Goal: Task Accomplishment & Management: Manage account settings

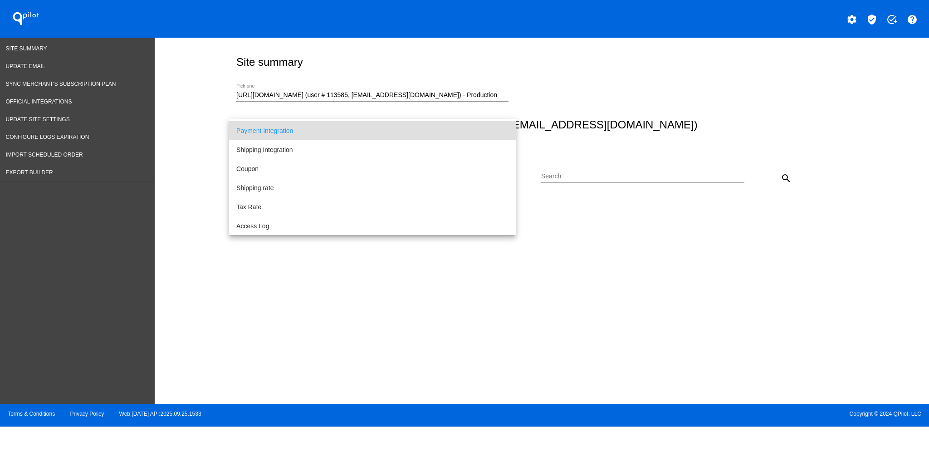
click at [635, 98] on div at bounding box center [464, 226] width 929 height 452
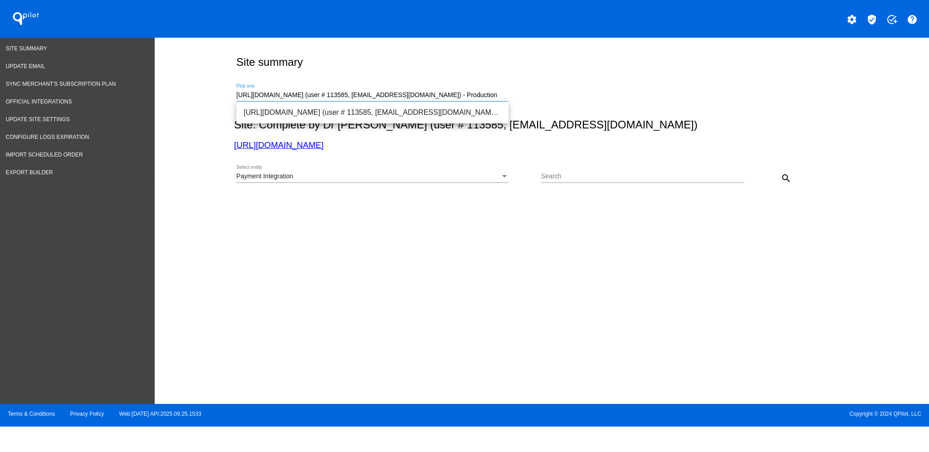
drag, startPoint x: 490, startPoint y: 95, endPoint x: 206, endPoint y: 85, distance: 284.2
click at [206, 85] on div "Site summary [URL][DOMAIN_NAME] (user # 113585, [EMAIL_ADDRESS][DOMAIN_NAME]) -…" at bounding box center [542, 219] width 774 height 362
click at [507, 82] on div "[URL][DOMAIN_NAME] (user # 113585, [EMAIL_ADDRESS][DOMAIN_NAME]) - Production P…" at bounding box center [540, 94] width 612 height 32
drag, startPoint x: 494, startPoint y: 103, endPoint x: 494, endPoint y: 95, distance: 7.7
click at [494, 103] on div "[URL][DOMAIN_NAME] (user # 113585, [EMAIL_ADDRESS][DOMAIN_NAME]) - Production P…" at bounding box center [372, 97] width 272 height 26
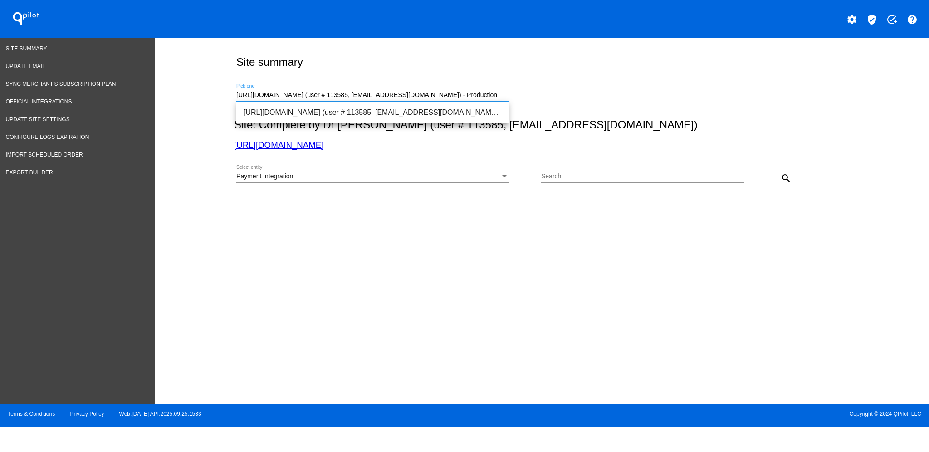
drag, startPoint x: 494, startPoint y: 94, endPoint x: 164, endPoint y: 94, distance: 330.3
click at [164, 94] on div "Site summary [URL][DOMAIN_NAME] (user # 113585, [EMAIL_ADDRESS][DOMAIN_NAME]) -…" at bounding box center [542, 219] width 774 height 362
click at [338, 116] on span "[URL][DOMAIN_NAME] (user # 2075, [EMAIL_ADDRESS][DOMAIN_NAME]) - Production" at bounding box center [373, 113] width 258 height 22
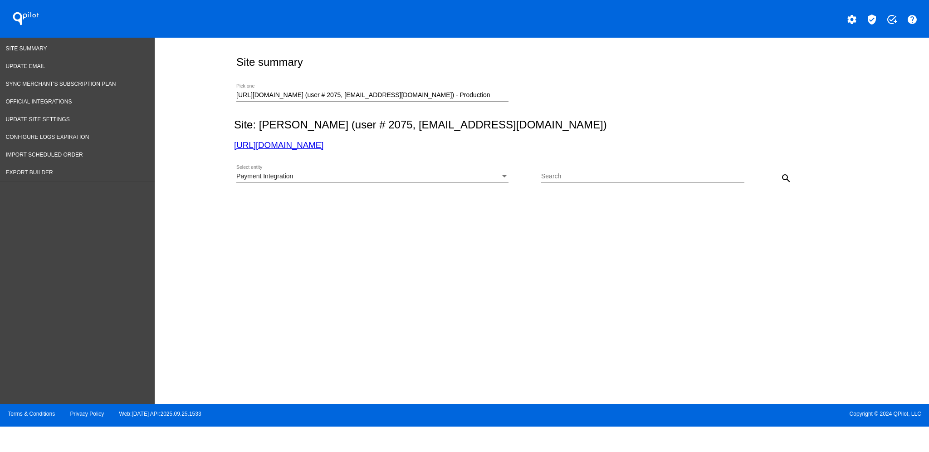
drag, startPoint x: 472, startPoint y: 183, endPoint x: 464, endPoint y: 175, distance: 11.5
click at [471, 183] on div "Payment Integration Select entity" at bounding box center [372, 178] width 272 height 26
click at [460, 173] on div "Payment Integration Select entity" at bounding box center [372, 174] width 272 height 18
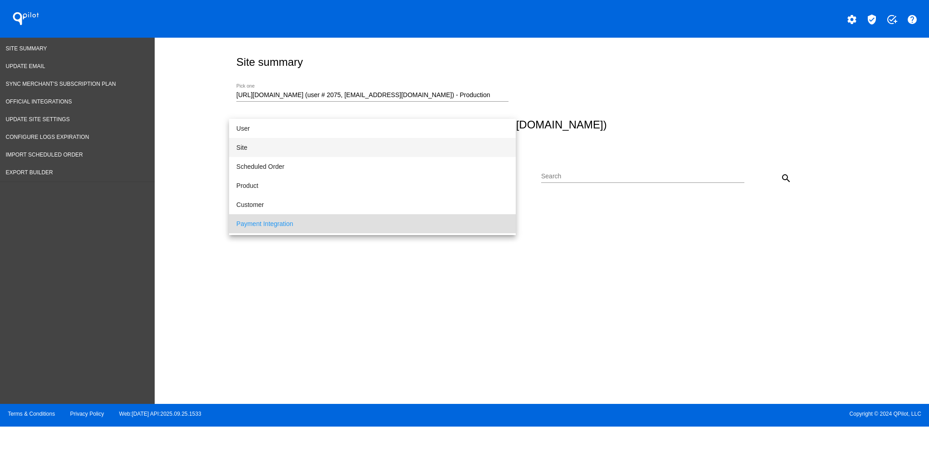
click at [342, 142] on span "Site" at bounding box center [372, 147] width 272 height 19
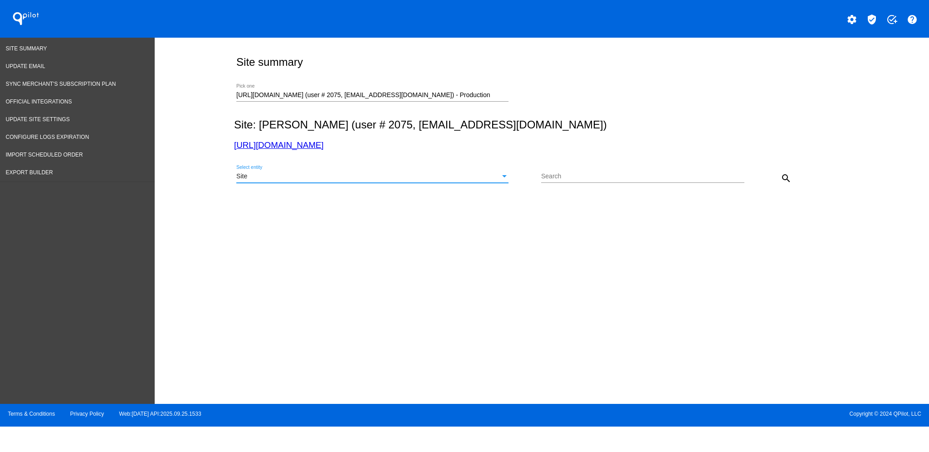
click at [786, 180] on mat-icon "search" at bounding box center [786, 178] width 11 height 11
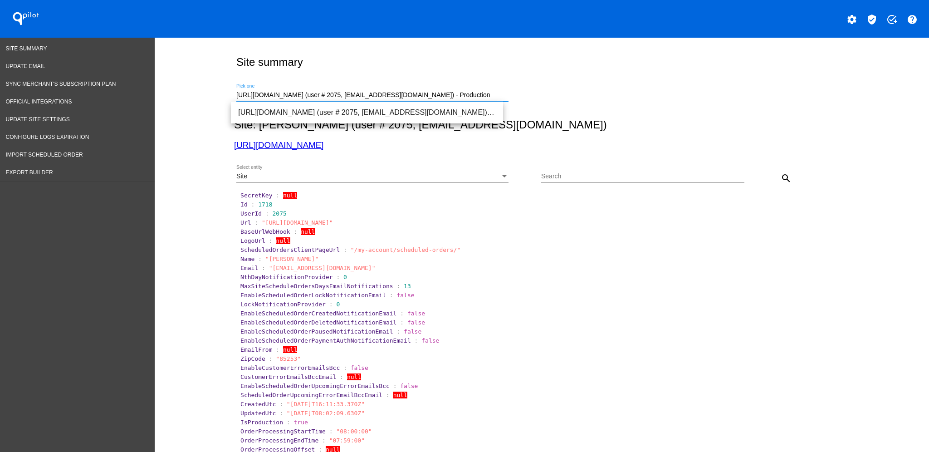
drag, startPoint x: 493, startPoint y: 91, endPoint x: 185, endPoint y: 97, distance: 308.1
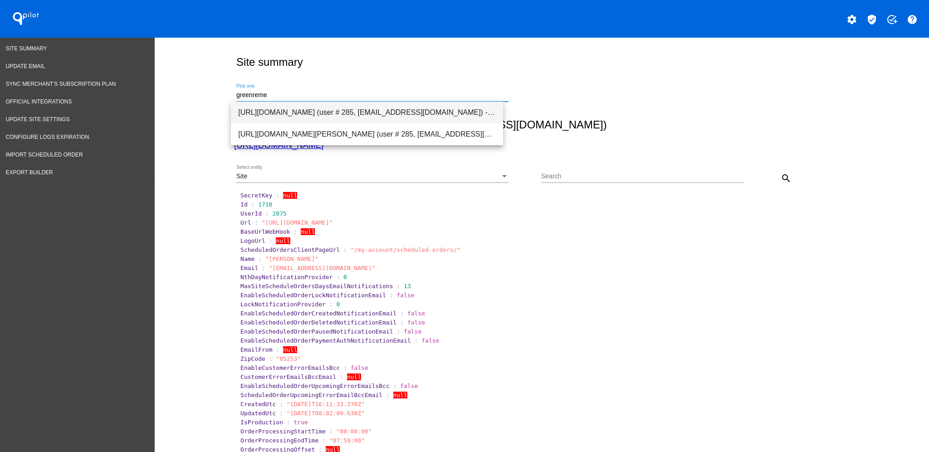
click at [366, 118] on span "[URL][DOMAIN_NAME] (user # 285, [EMAIL_ADDRESS][DOMAIN_NAME]) - Production" at bounding box center [367, 113] width 258 height 22
type input "[URL][DOMAIN_NAME] (user # 285, [EMAIL_ADDRESS][DOMAIN_NAME]) - Production"
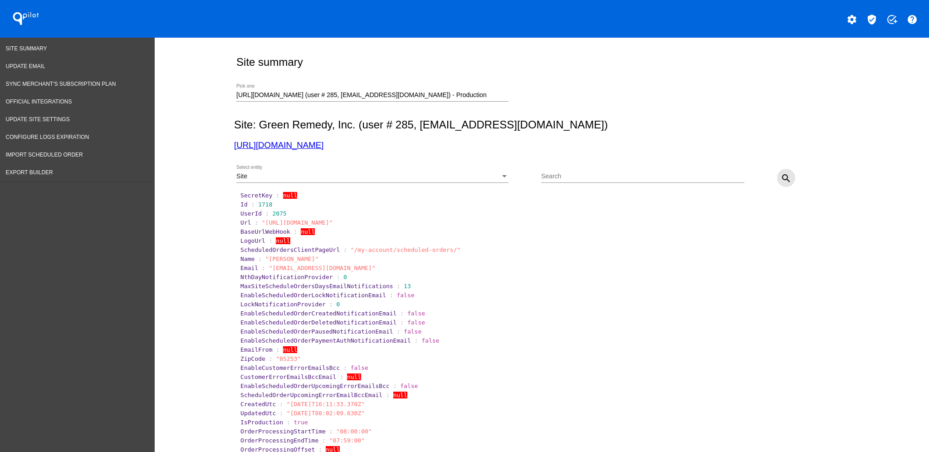
click at [784, 177] on mat-icon "search" at bounding box center [786, 178] width 11 height 11
